Goal: Complete application form: Complete application form

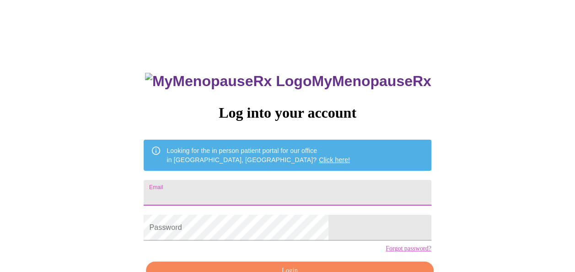
click at [219, 194] on input "Email" at bounding box center [287, 193] width 287 height 26
type input "linagarcia79@yahoo.com"
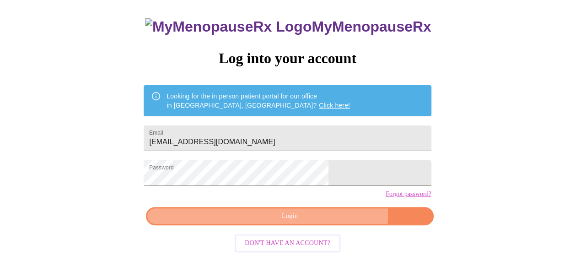
click at [319, 222] on span "Login" at bounding box center [290, 216] width 266 height 11
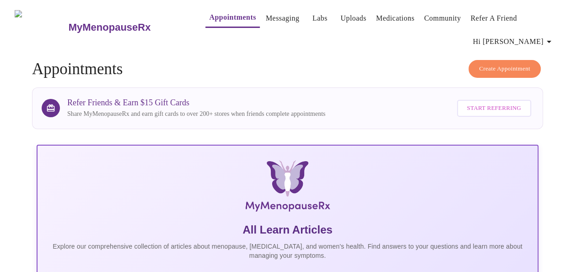
click at [209, 17] on link "Appointments" at bounding box center [232, 17] width 47 height 13
click at [212, 17] on link "Appointments" at bounding box center [232, 17] width 47 height 13
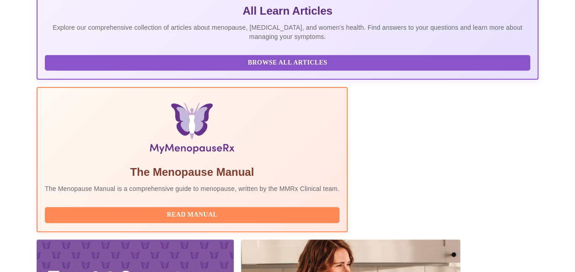
scroll to position [228, 0]
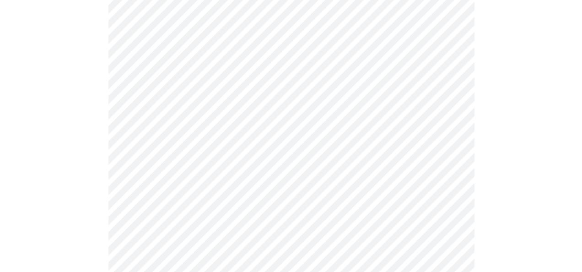
scroll to position [113, 0]
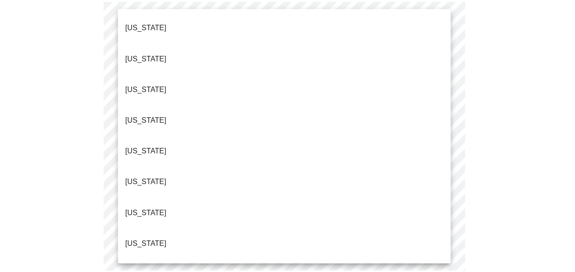
scroll to position [149, 0]
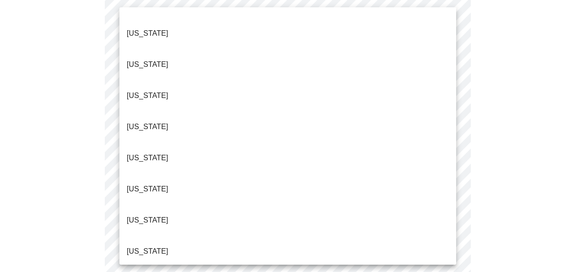
click at [147, 236] on li "Illinois" at bounding box center [287, 251] width 337 height 31
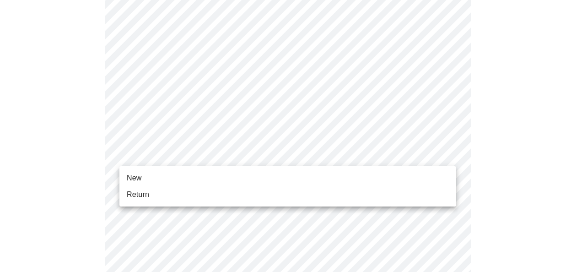
click at [136, 195] on span "Return" at bounding box center [138, 194] width 22 height 11
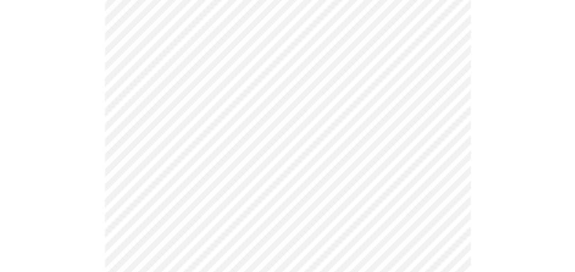
scroll to position [508, 0]
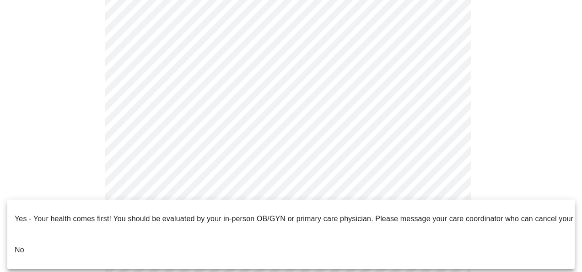
click at [299, 247] on li "No" at bounding box center [290, 249] width 567 height 31
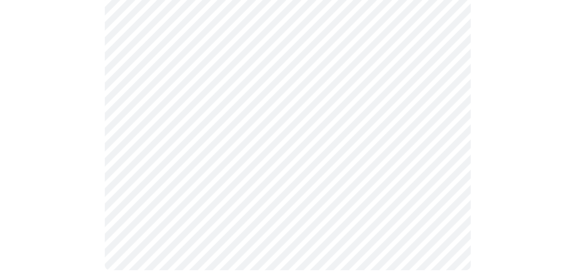
scroll to position [0, 0]
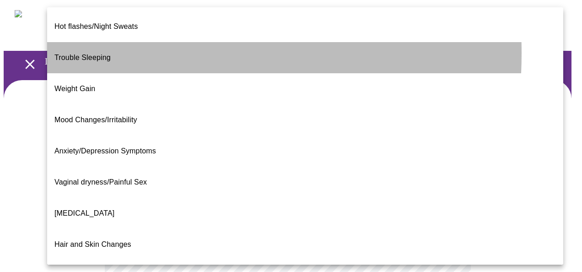
click at [72, 54] on span "Trouble Sleeping" at bounding box center [82, 58] width 56 height 8
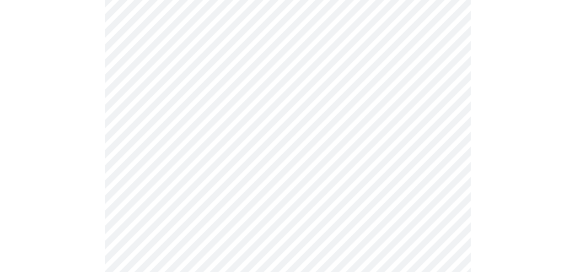
scroll to position [120, 0]
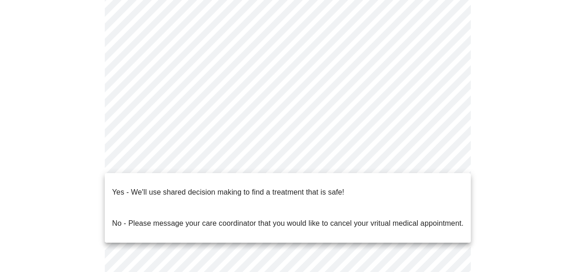
click at [454, 165] on body "MyMenopauseRx Appointments Messaging Labs Uploads Medications Community Refer a…" at bounding box center [291, 161] width 575 height 557
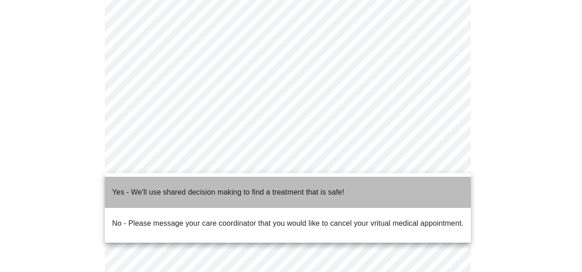
click at [335, 195] on span "Yes - We'll use shared decision making to find a treatment that is safe!" at bounding box center [228, 192] width 232 height 26
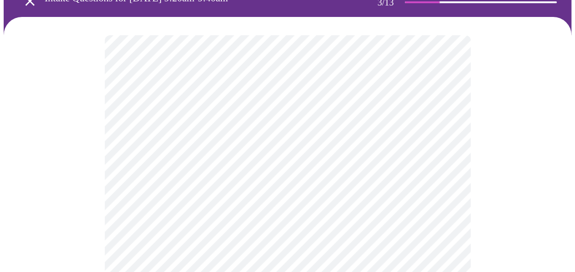
scroll to position [66, 0]
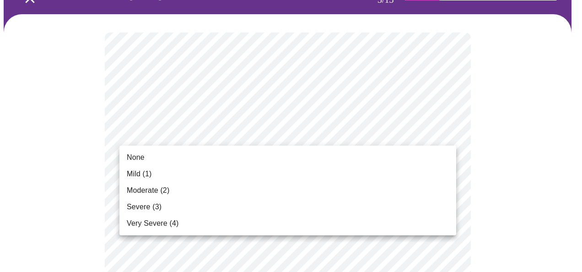
click at [131, 171] on span "Mild (1)" at bounding box center [139, 173] width 25 height 11
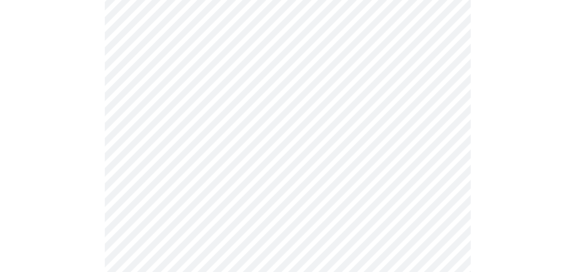
scroll to position [204, 0]
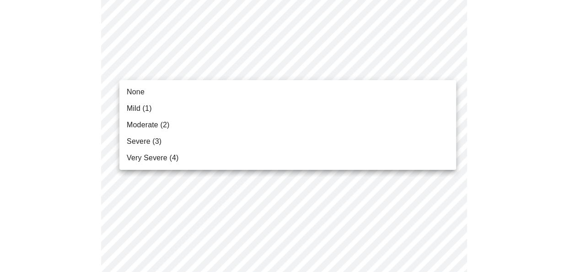
click at [146, 108] on span "Mild (1)" at bounding box center [139, 108] width 25 height 11
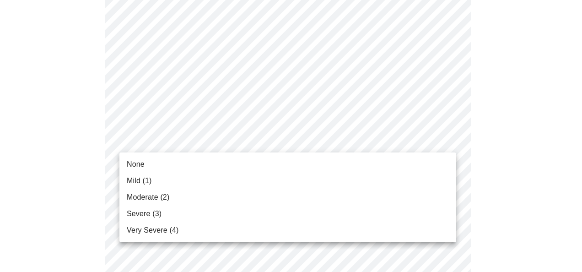
click at [153, 200] on span "Moderate (2)" at bounding box center [148, 197] width 43 height 11
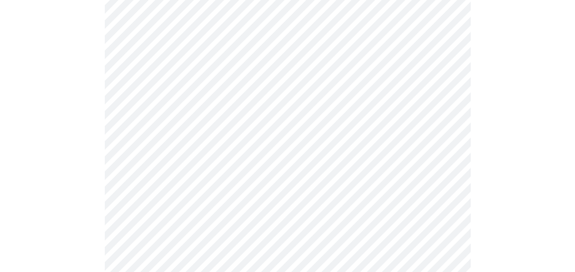
scroll to position [351, 0]
click at [449, 68] on body "MyMenopauseRx Appointments Messaging Labs Uploads Medications Community Refer a…" at bounding box center [288, 248] width 568 height 1192
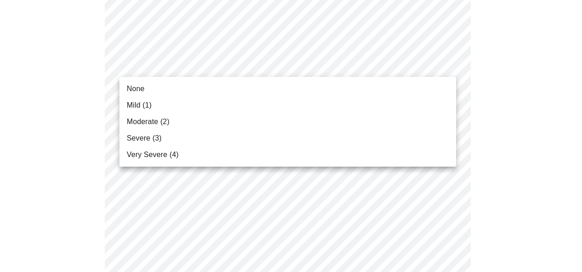
click at [152, 103] on span "Mild (1)" at bounding box center [139, 105] width 25 height 11
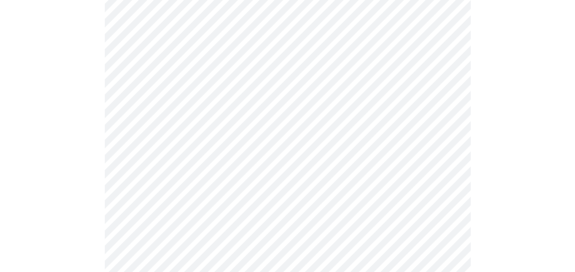
click at [446, 125] on body "MyMenopauseRx Appointments Messaging Labs Uploads Medications Community Refer a…" at bounding box center [288, 241] width 568 height 1179
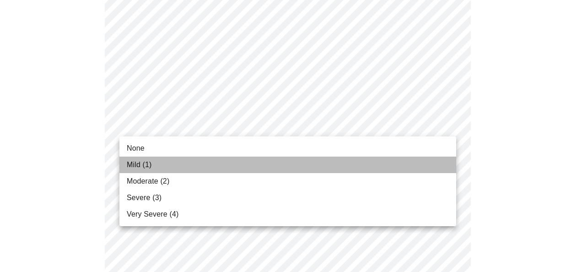
click at [152, 165] on span "Mild (1)" at bounding box center [139, 164] width 25 height 11
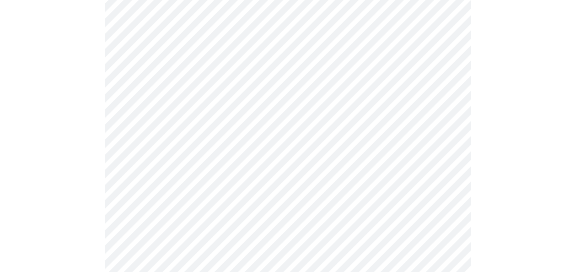
click at [447, 185] on body "MyMenopauseRx Appointments Messaging Labs Uploads Medications Community Refer a…" at bounding box center [288, 235] width 568 height 1166
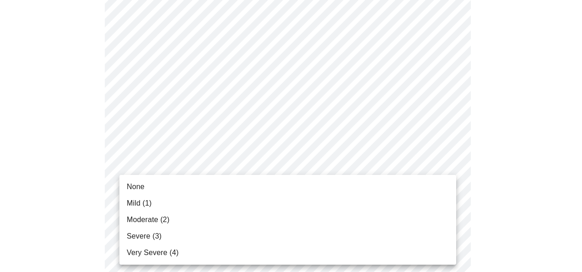
click at [139, 204] on span "Mild (1)" at bounding box center [139, 203] width 25 height 11
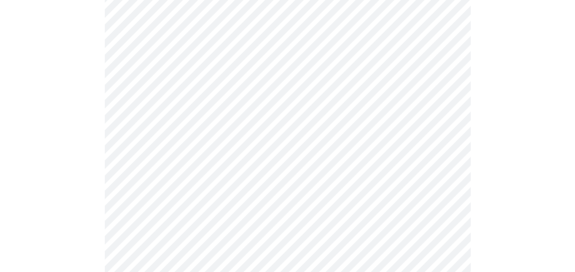
scroll to position [491, 0]
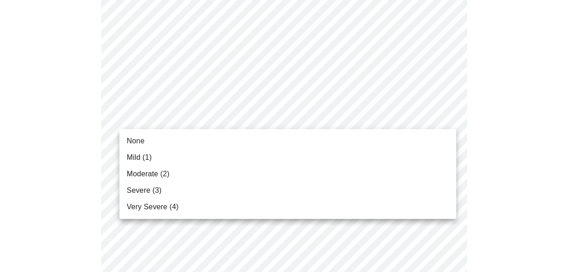
click at [445, 119] on body "MyMenopauseRx Appointments Messaging Labs Uploads Medications Community Refer a…" at bounding box center [288, 89] width 568 height 1153
click at [142, 154] on span "Mild (1)" at bounding box center [139, 157] width 25 height 11
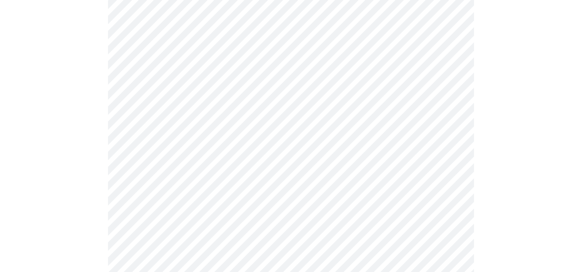
click at [445, 189] on body "MyMenopauseRx Appointments Messaging Labs Uploads Medications Community Refer a…" at bounding box center [291, 83] width 575 height 1140
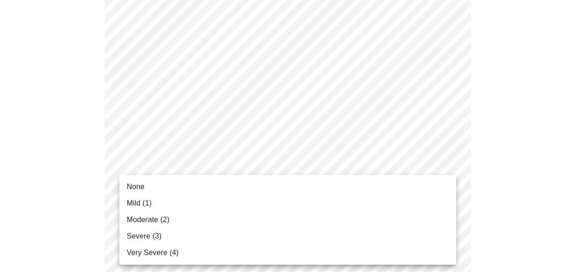
click at [160, 222] on span "Moderate (2)" at bounding box center [148, 219] width 43 height 11
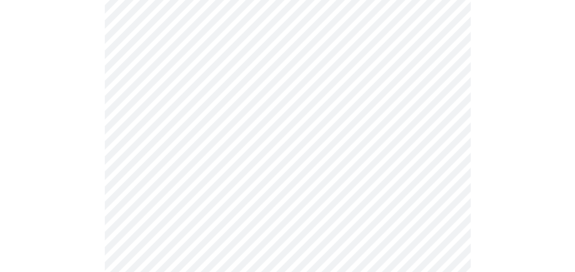
scroll to position [642, 0]
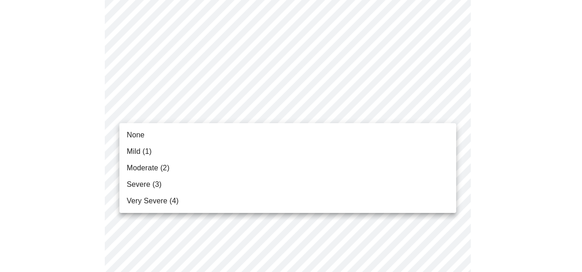
click at [160, 130] on li "None" at bounding box center [287, 135] width 337 height 16
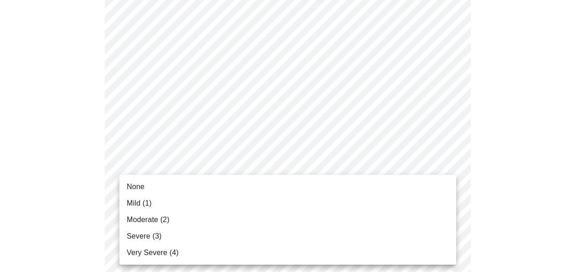
click at [149, 206] on span "Mild (1)" at bounding box center [139, 203] width 25 height 11
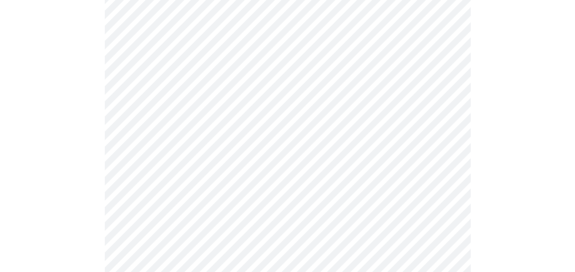
scroll to position [772, 0]
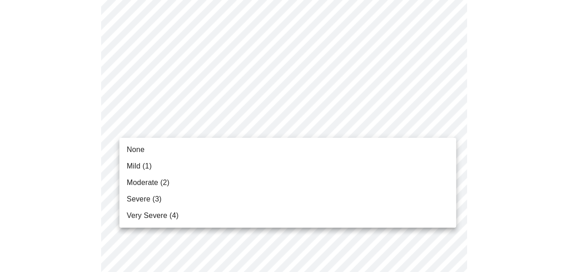
click at [225, 155] on li "None" at bounding box center [287, 149] width 337 height 16
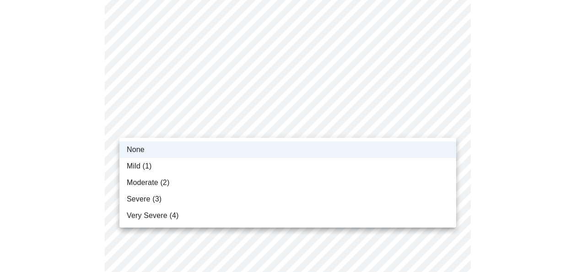
click at [246, 166] on li "Mild (1)" at bounding box center [287, 166] width 337 height 16
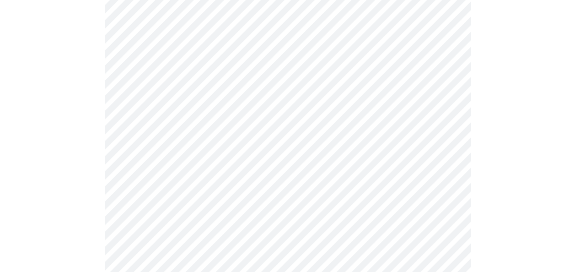
scroll to position [416, 0]
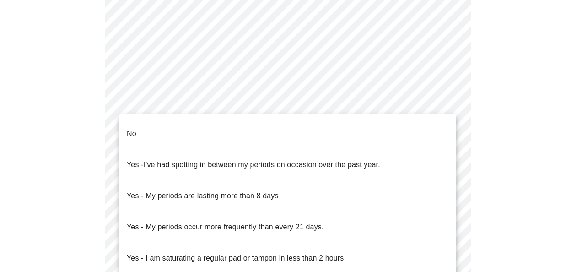
click at [450, 141] on body "MyMenopauseRx Appointments Messaging Labs Uploads Medications Community Refer a…" at bounding box center [291, 45] width 575 height 915
click at [386, 124] on li "No" at bounding box center [287, 133] width 337 height 31
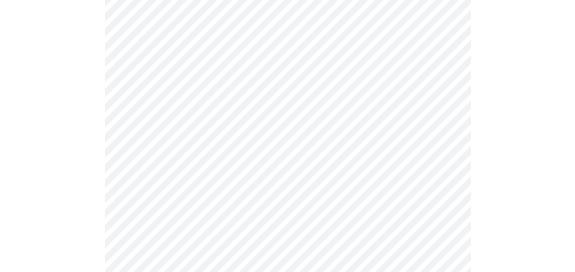
scroll to position [532, 0]
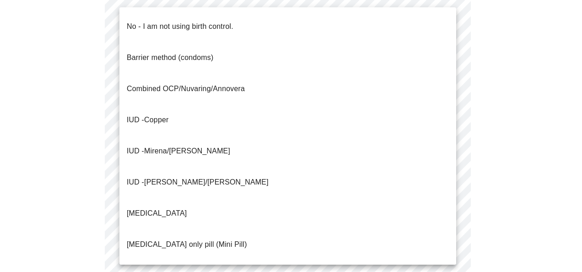
click at [422, 19] on li "No - I am not using birth control." at bounding box center [287, 26] width 337 height 31
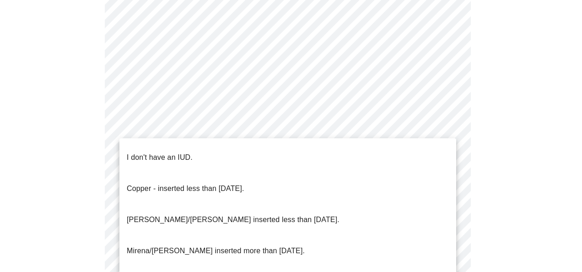
click at [448, 159] on li "I don't have an IUD." at bounding box center [287, 157] width 337 height 31
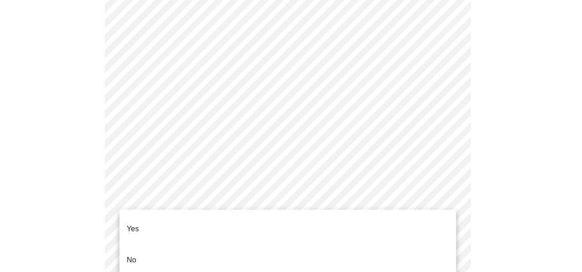
click at [416, 233] on li "Yes" at bounding box center [287, 228] width 337 height 31
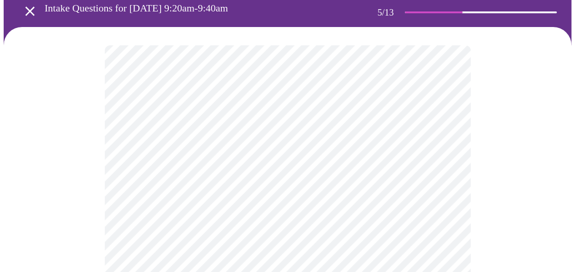
scroll to position [63, 0]
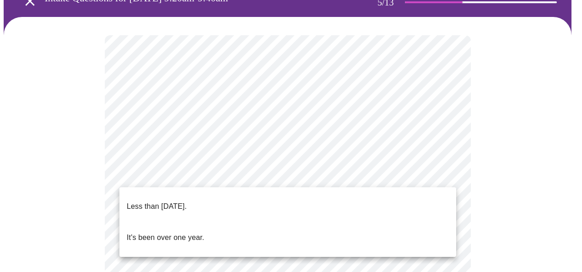
click at [264, 200] on li "Less than one year ago." at bounding box center [287, 206] width 337 height 31
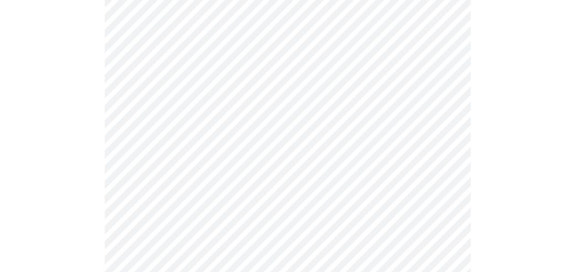
scroll to position [189, 0]
click at [432, 135] on body "MyMenopauseRx Appointments Messaging Labs Uploads Medications Community Refer a…" at bounding box center [288, 189] width 568 height 749
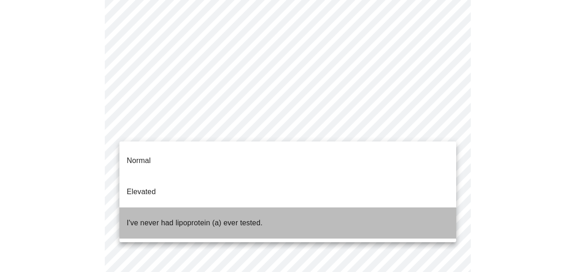
click at [392, 207] on li "I've never had lipoprotein (a) ever tested." at bounding box center [287, 222] width 337 height 31
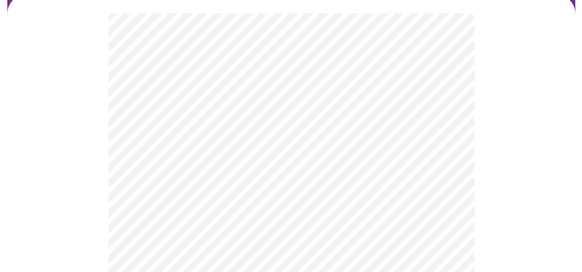
scroll to position [87, 0]
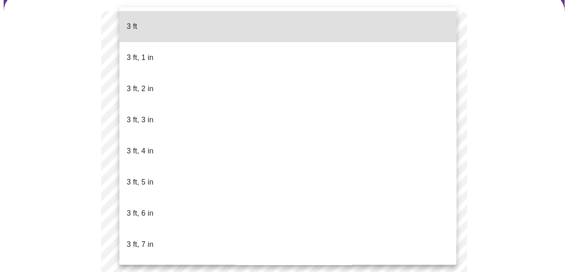
click at [443, 176] on body "MyMenopauseRx Appointments Messaging Labs Uploads Medications Community Refer a…" at bounding box center [288, 167] width 568 height 501
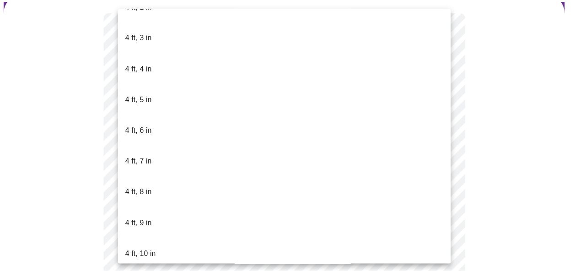
scroll to position [469, 0]
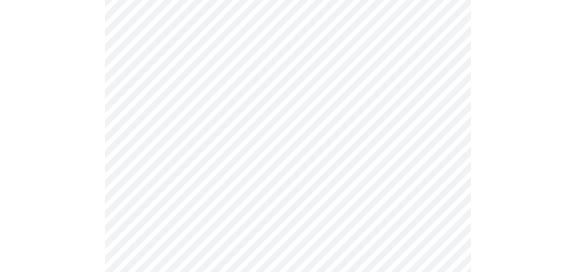
scroll to position [163, 0]
click at [515, 223] on div at bounding box center [288, 126] width 568 height 419
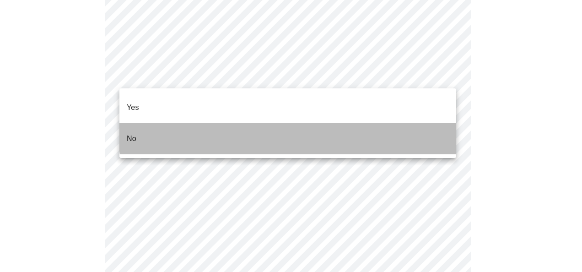
click at [302, 125] on li "No" at bounding box center [287, 138] width 337 height 31
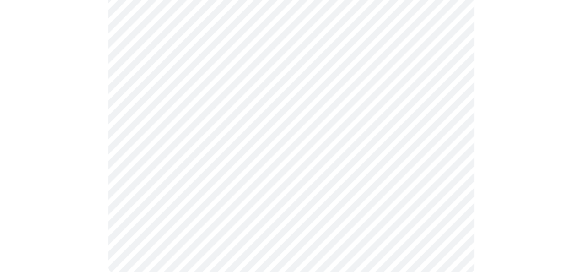
scroll to position [618, 0]
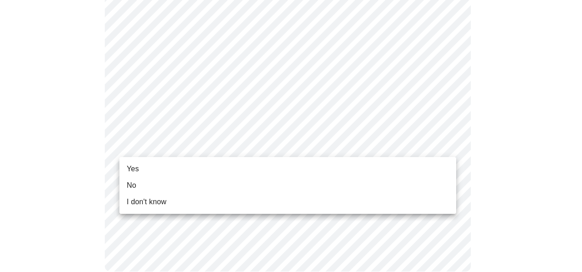
click at [398, 174] on li "Yes" at bounding box center [287, 169] width 337 height 16
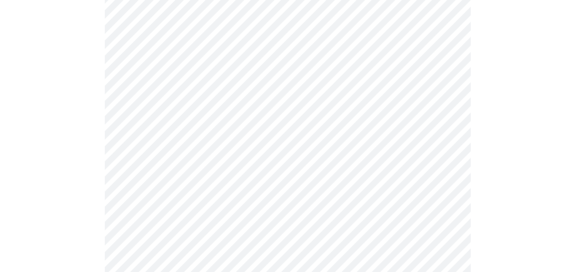
scroll to position [159, 0]
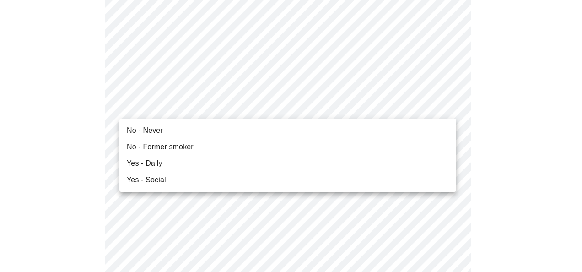
click at [442, 110] on div at bounding box center [291, 136] width 582 height 272
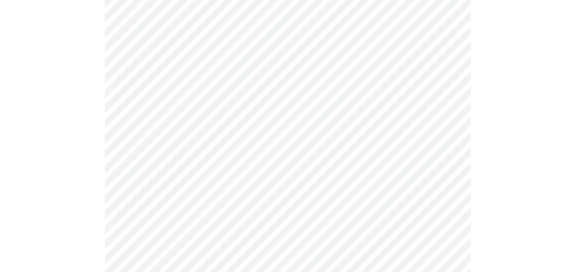
scroll to position [815, 0]
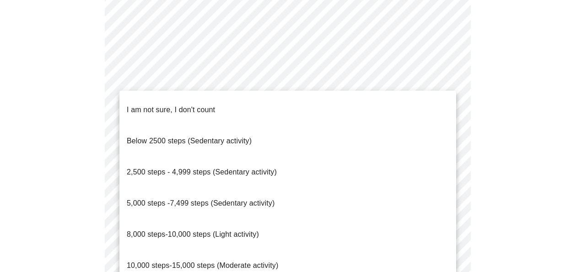
click at [276, 157] on li "2,500 steps - 4,999 steps (Sedentary activity)" at bounding box center [287, 172] width 337 height 31
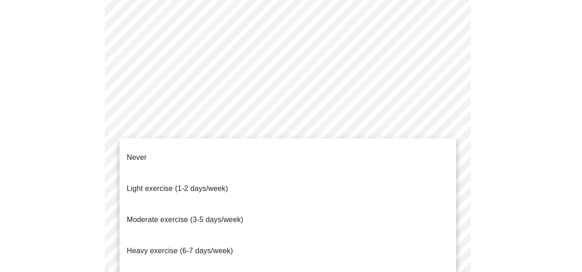
click at [204, 216] on span "Moderate exercise (3-5 days/week)" at bounding box center [185, 220] width 117 height 8
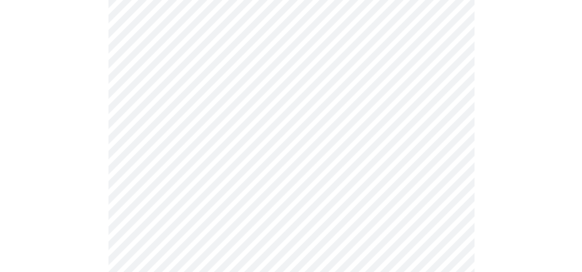
scroll to position [924, 0]
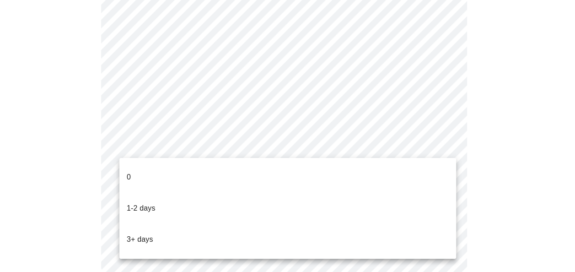
click at [199, 224] on li "3+ days" at bounding box center [287, 239] width 337 height 31
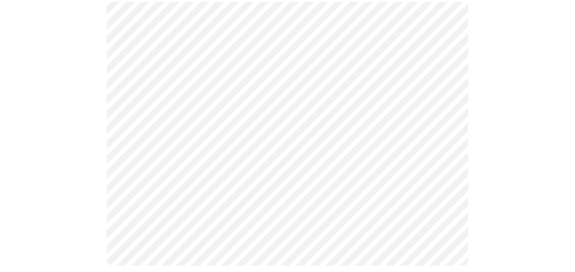
scroll to position [921, 0]
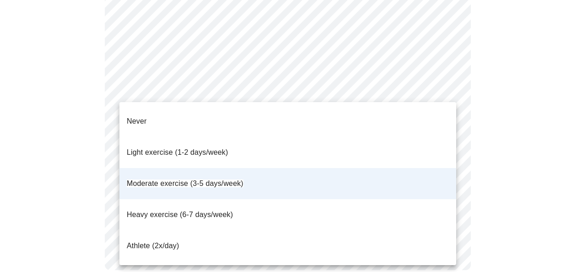
click at [222, 152] on li "Light exercise (1-2 days/week)" at bounding box center [287, 152] width 337 height 31
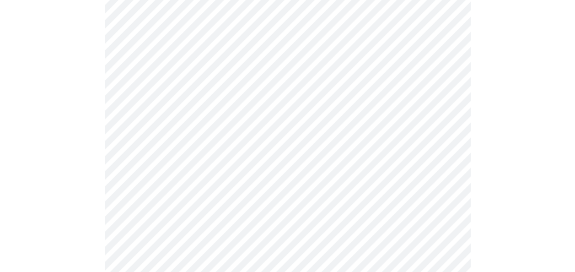
scroll to position [130, 0]
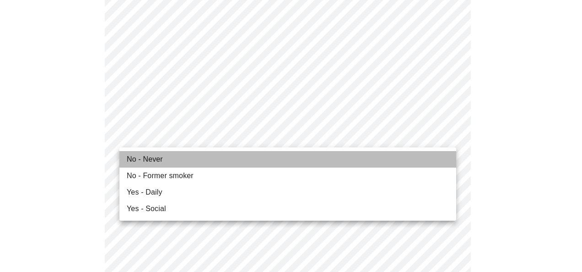
click at [382, 164] on li "No - Never" at bounding box center [287, 159] width 337 height 16
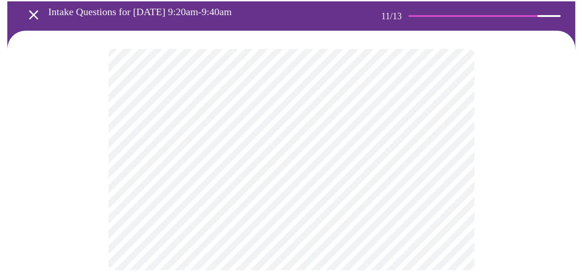
scroll to position [0, 0]
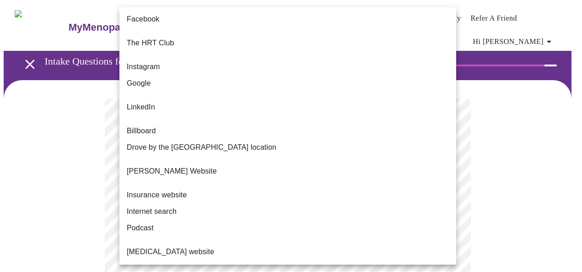
click at [449, 191] on body "MyMenopauseRx Appointments Messaging Labs Uploads Medications Community Refer a…" at bounding box center [291, 162] width 575 height 317
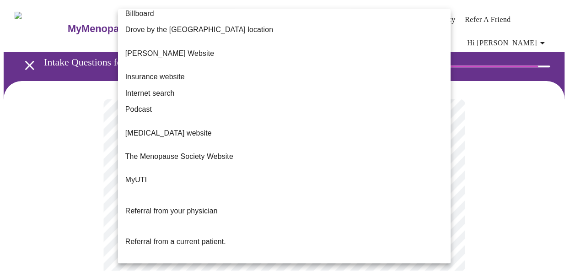
scroll to position [129, 0]
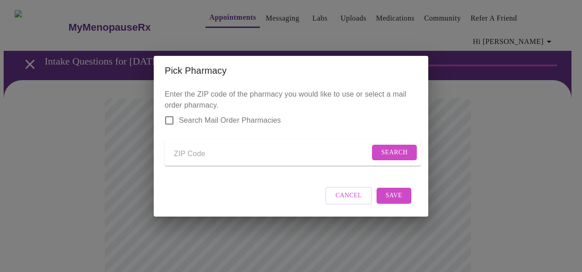
click at [465, 200] on div "Pick Pharmacy Enter the ZIP code of the pharmacy you would like to use or selec…" at bounding box center [291, 136] width 582 height 272
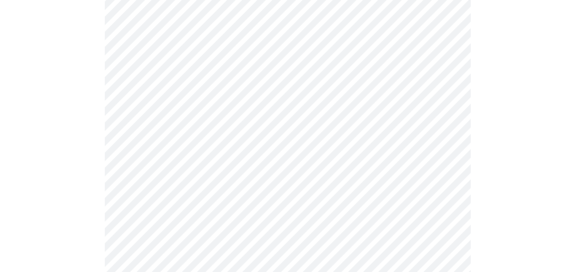
scroll to position [159, 0]
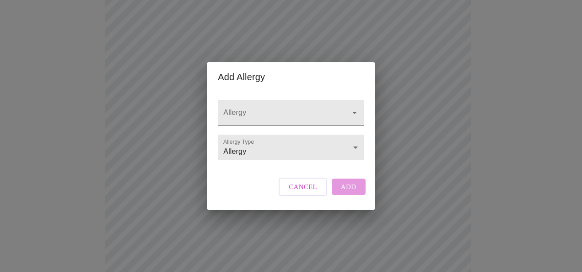
click at [353, 108] on icon "Open" at bounding box center [354, 112] width 11 height 11
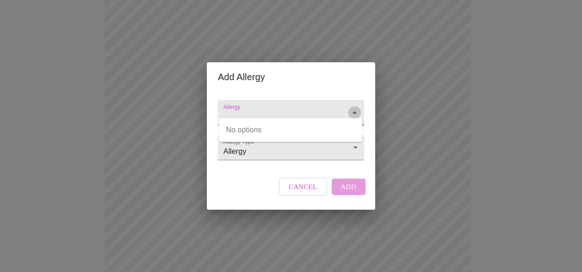
click at [353, 108] on icon "Close" at bounding box center [354, 112] width 11 height 11
type input "Sulfa"
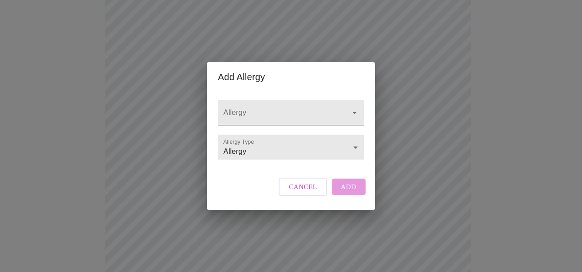
click at [446, 199] on div "Add Allergy Allergy Allergy Type Allergy Allergy Cancel Add" at bounding box center [291, 136] width 582 height 272
click at [355, 147] on body "MyMenopauseRx Appointments Messaging Labs Uploads Medications Community Refer a…" at bounding box center [291, 194] width 575 height 701
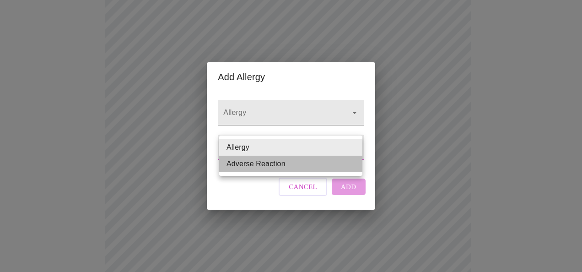
click at [335, 168] on li "Adverse Reaction" at bounding box center [290, 164] width 143 height 16
type input "Adverse Reaction"
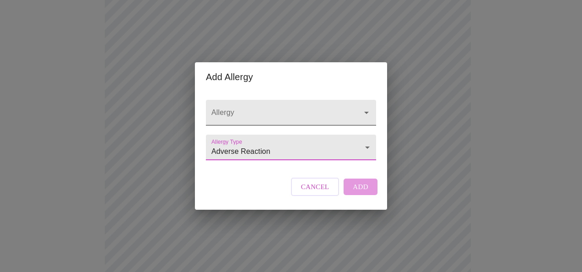
click at [233, 108] on input "Allergy" at bounding box center [278, 116] width 137 height 17
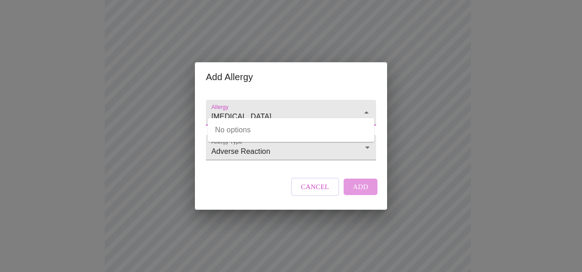
type input "Sulfa"
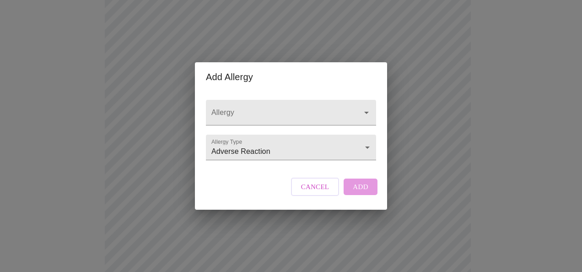
click at [356, 190] on div "Cancel Add" at bounding box center [334, 186] width 91 height 27
click at [318, 193] on span "Cancel" at bounding box center [315, 187] width 28 height 12
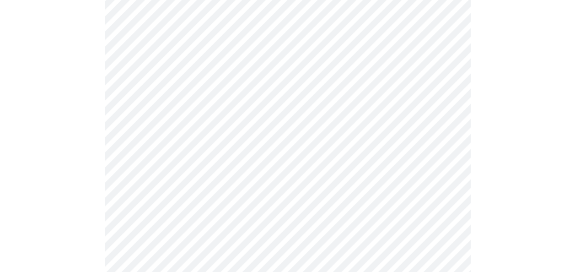
scroll to position [416, 0]
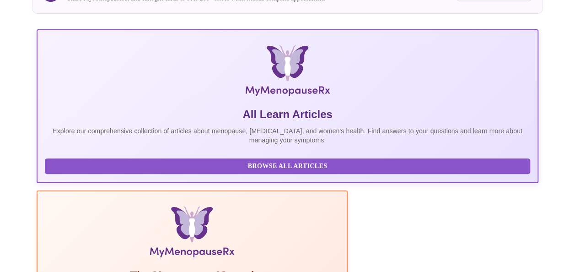
scroll to position [111, 0]
